Goal: Task Accomplishment & Management: Use online tool/utility

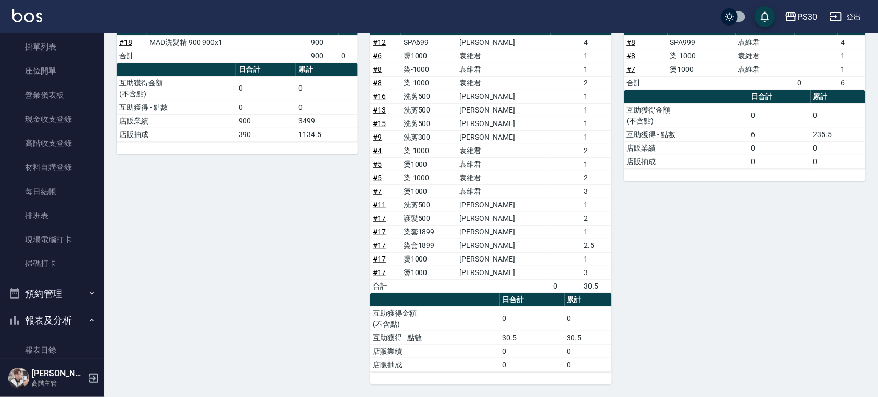
scroll to position [76, 0]
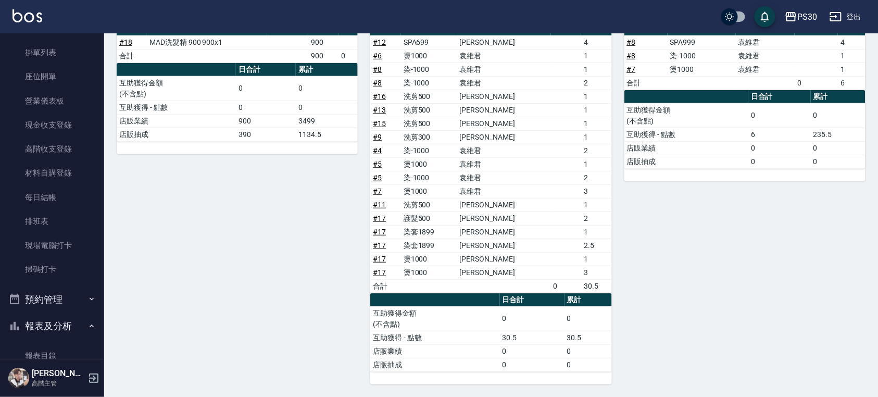
click at [57, 268] on link "掃碼打卡" at bounding box center [52, 269] width 96 height 24
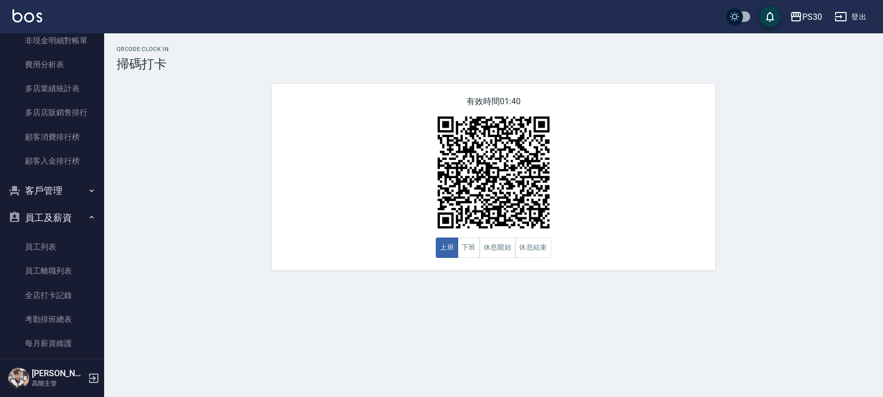
scroll to position [1257, 0]
click at [76, 199] on button "客戶管理" at bounding box center [52, 192] width 96 height 27
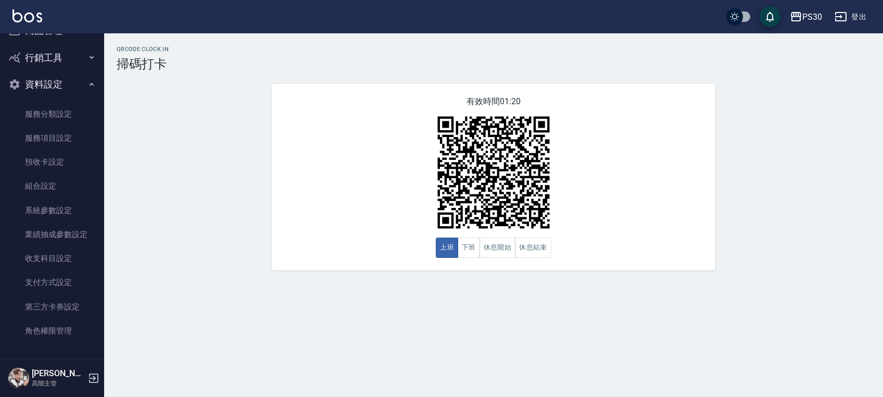
scroll to position [1639, 0]
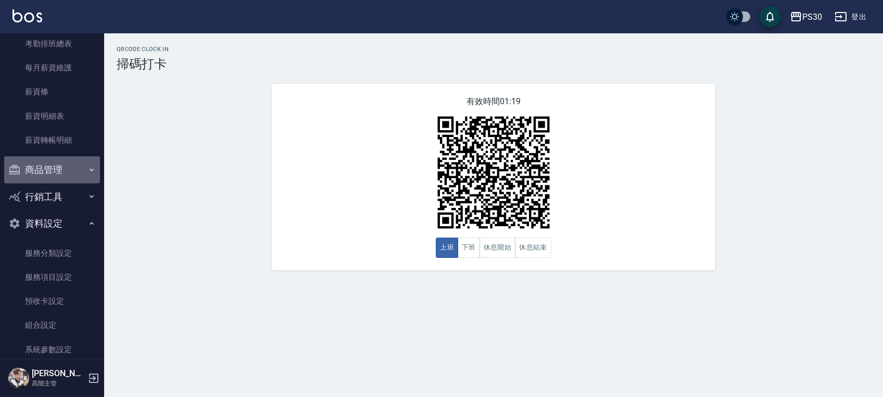
click at [65, 165] on button "商品管理" at bounding box center [52, 169] width 96 height 27
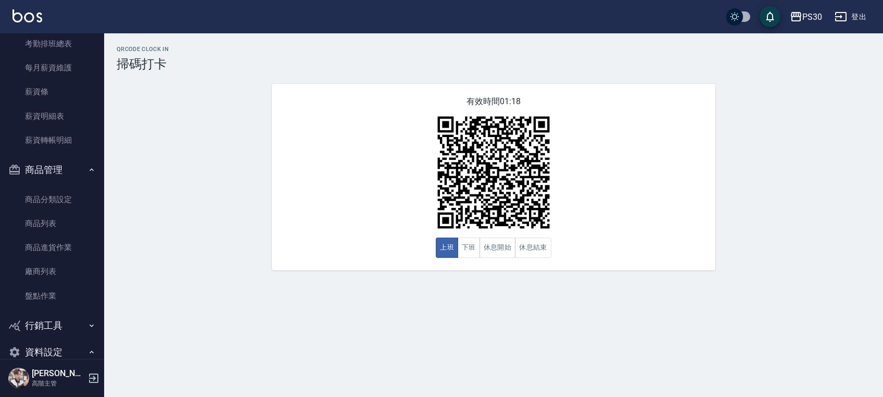
click at [65, 165] on button "商品管理" at bounding box center [52, 169] width 96 height 27
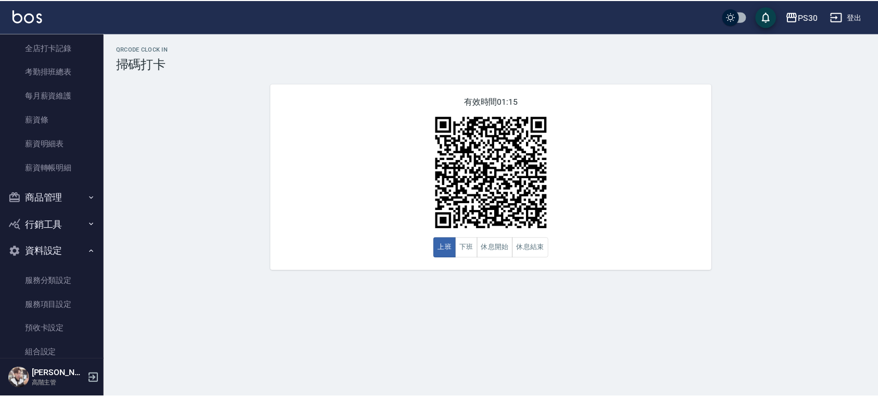
scroll to position [1569, 0]
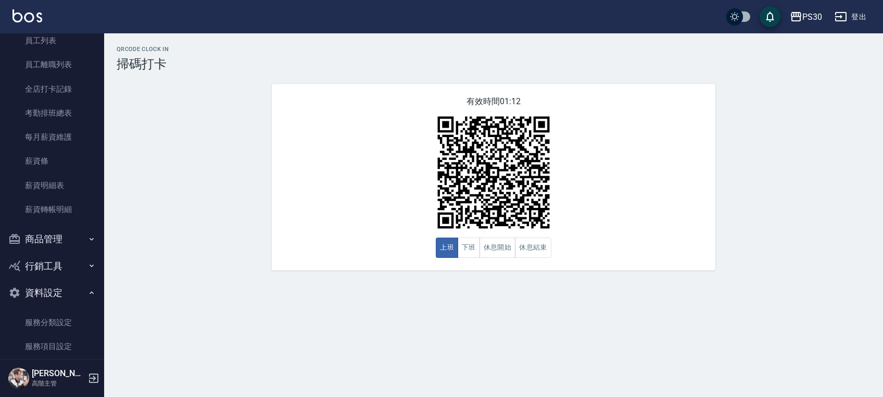
click at [68, 145] on link "每月薪資維護" at bounding box center [52, 137] width 96 height 24
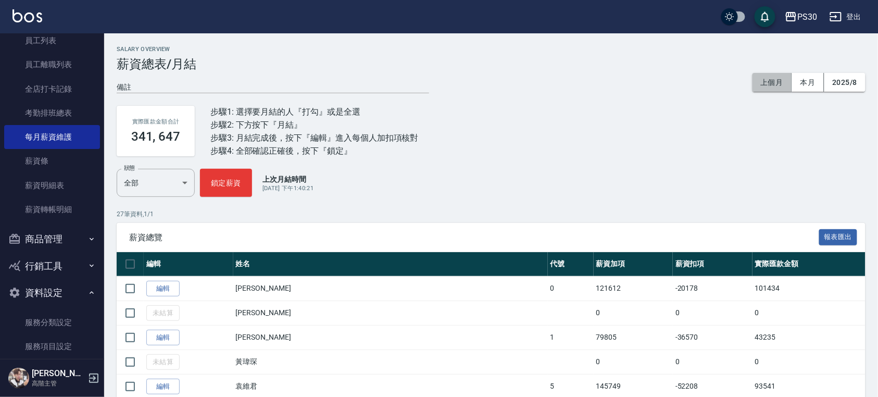
click at [772, 79] on button "上個月" at bounding box center [773, 82] width 40 height 19
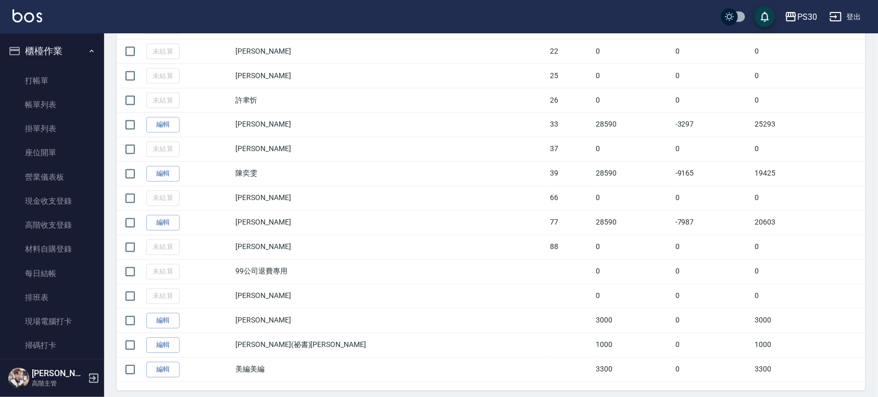
click at [44, 85] on link "打帳單" at bounding box center [52, 81] width 96 height 24
